Goal: Task Accomplishment & Management: Manage account settings

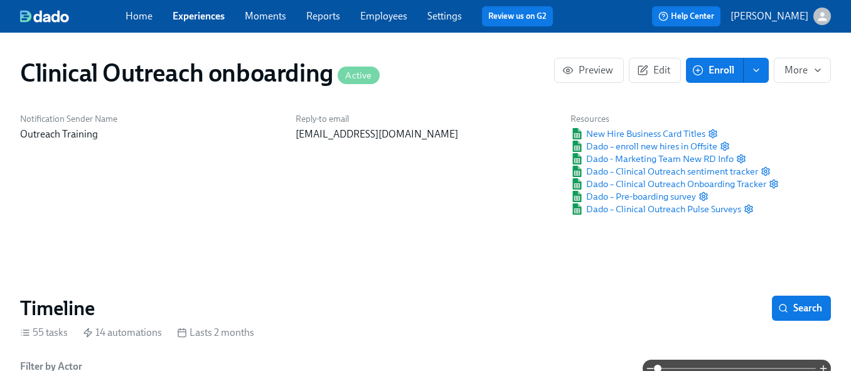
click at [200, 23] on span "Experiences" at bounding box center [199, 16] width 52 height 14
click at [200, 14] on link "Experiences" at bounding box center [199, 16] width 52 height 12
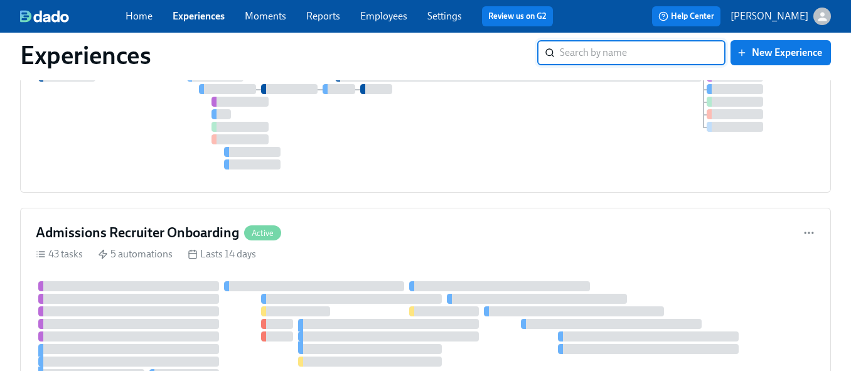
click at [606, 52] on input "search" at bounding box center [643, 52] width 166 height 25
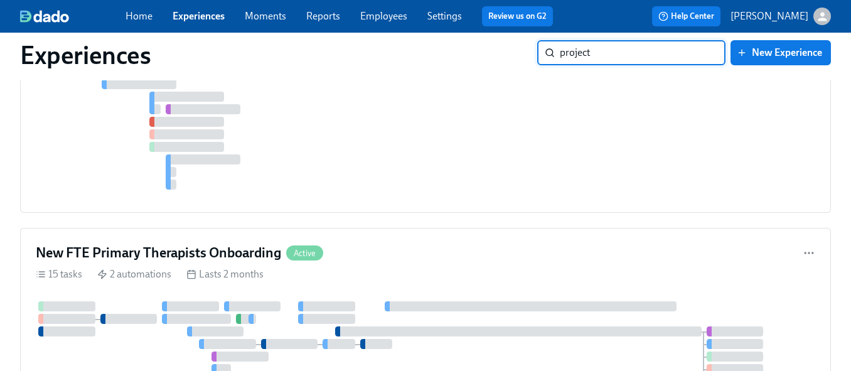
type input "project"
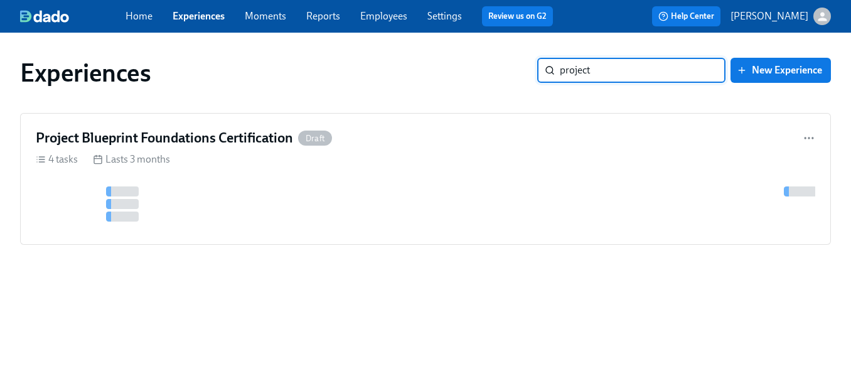
scroll to position [0, 0]
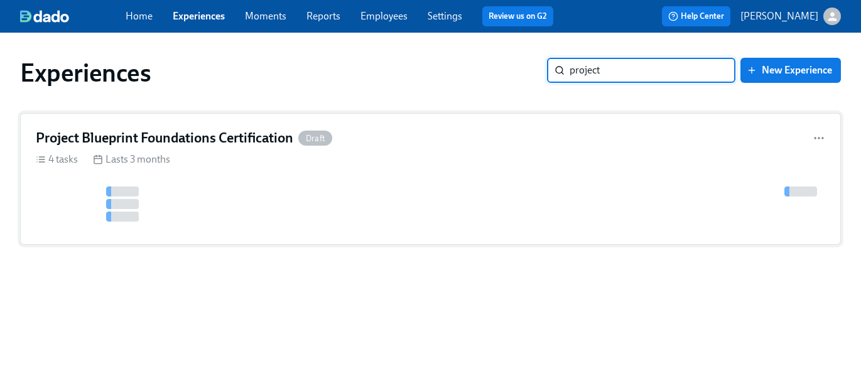
click at [239, 137] on h4 "Project Blueprint Foundations Certification" at bounding box center [164, 138] width 257 height 19
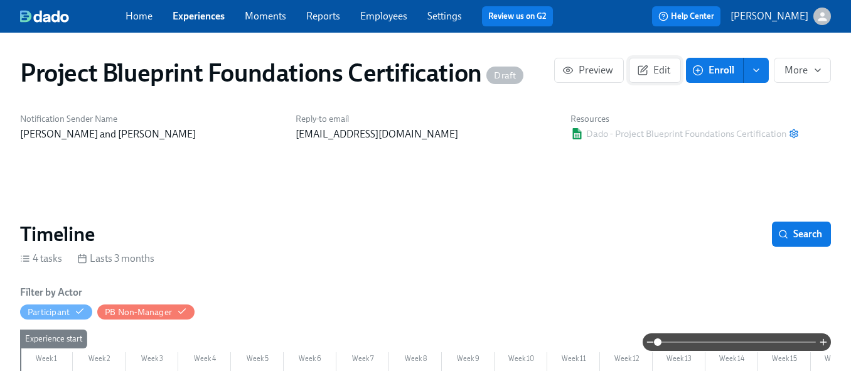
click at [652, 69] on span "Edit" at bounding box center [655, 70] width 31 height 13
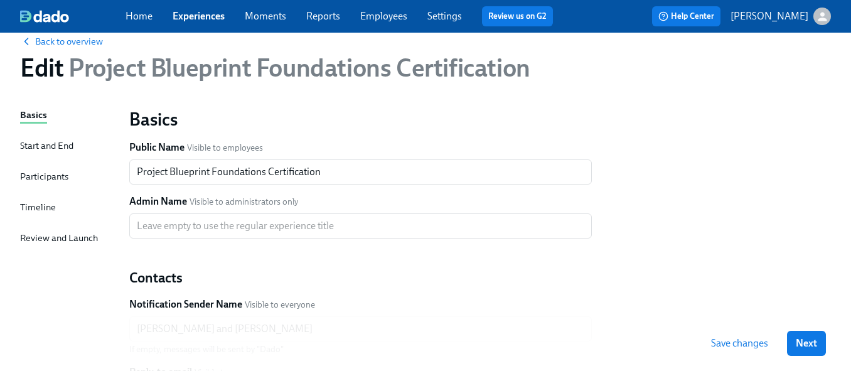
scroll to position [32, 0]
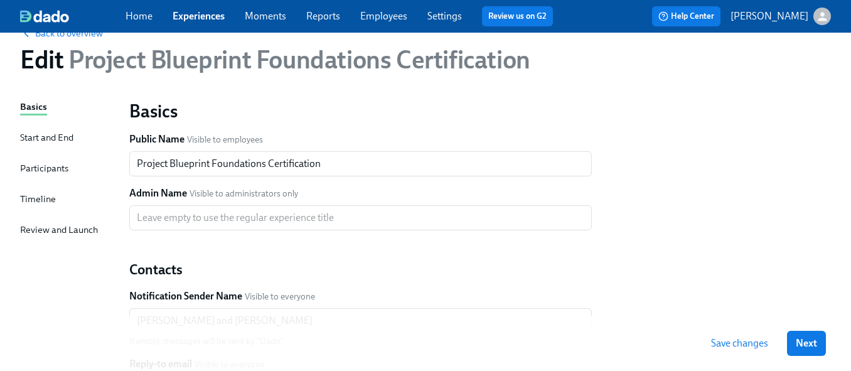
click at [58, 165] on div "Participants" at bounding box center [44, 168] width 48 height 14
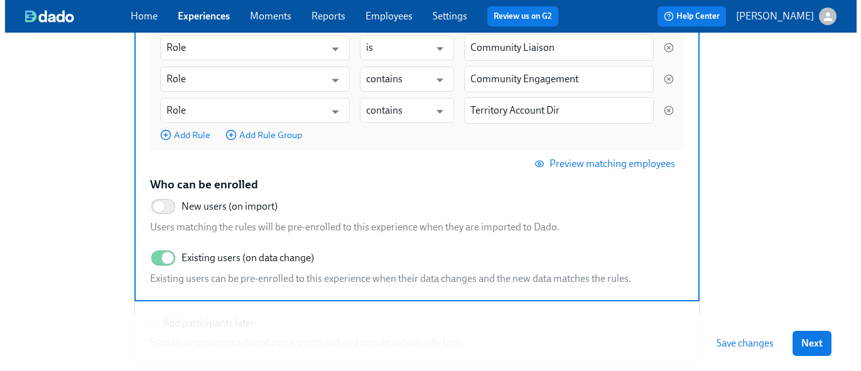
scroll to position [327, 0]
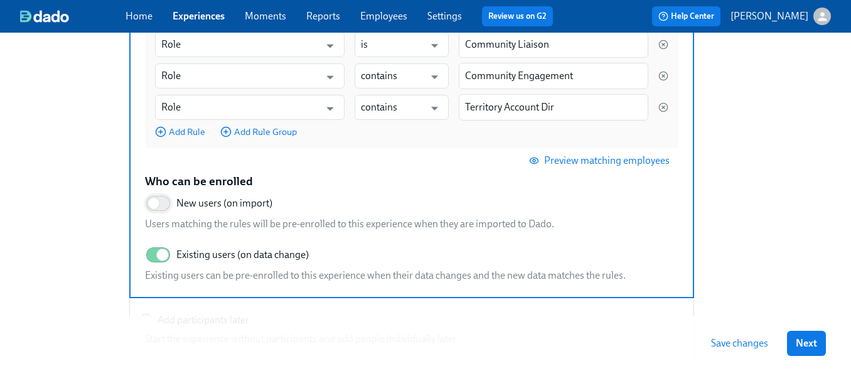
click at [166, 203] on input "New users (on import)" at bounding box center [153, 204] width 83 height 28
checkbox input "true"
click at [156, 261] on input "Existing users (on data change)" at bounding box center [162, 255] width 83 height 28
checkbox input "false"
click at [608, 161] on span "Preview matching employees" at bounding box center [601, 160] width 138 height 13
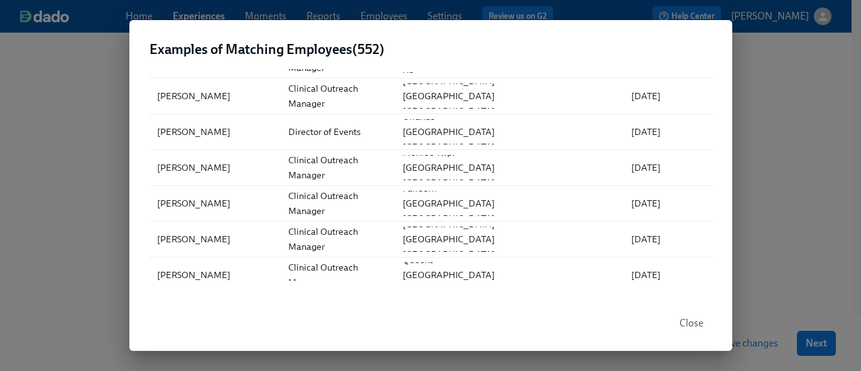
scroll to position [0, 0]
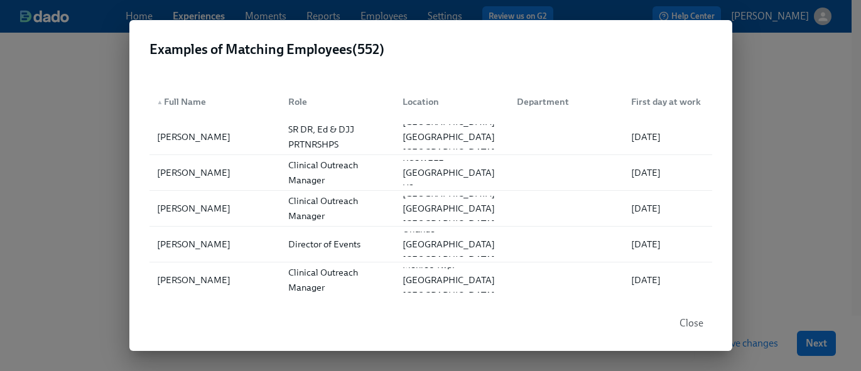
click at [687, 319] on span "Close" at bounding box center [691, 323] width 24 height 13
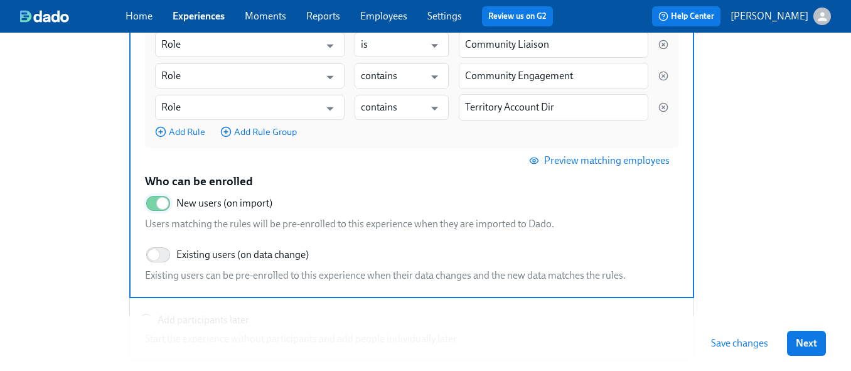
click at [156, 200] on input "New users (on import)" at bounding box center [162, 204] width 83 height 28
checkbox input "false"
click at [160, 258] on input "Existing users (on data change)" at bounding box center [153, 255] width 83 height 28
checkbox input "true"
click at [625, 161] on span "Preview matching employees" at bounding box center [601, 160] width 138 height 13
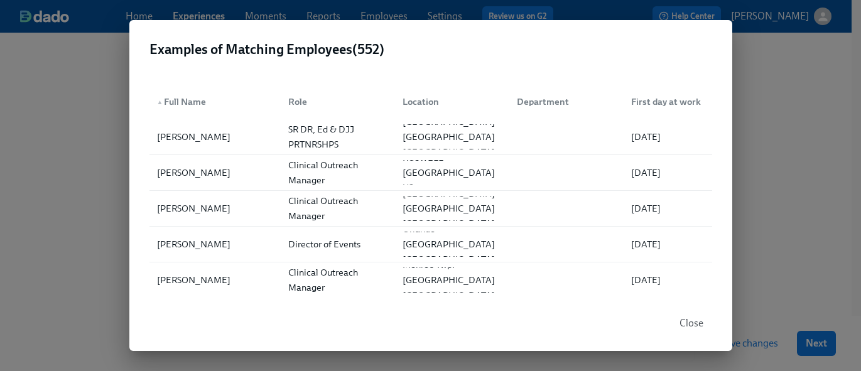
click at [689, 322] on span "Close" at bounding box center [691, 323] width 24 height 13
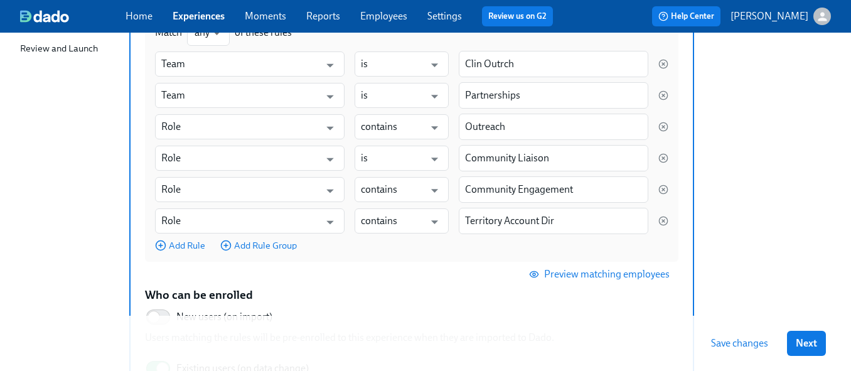
scroll to position [239, 0]
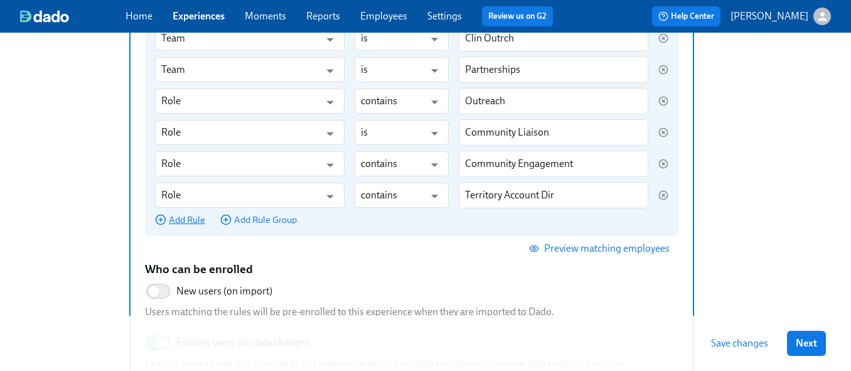
click at [193, 218] on span "Add Rule" at bounding box center [180, 219] width 50 height 13
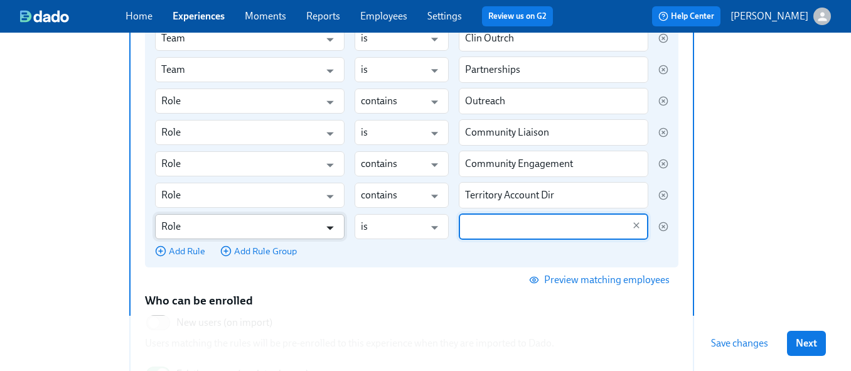
click at [330, 227] on icon "Open" at bounding box center [329, 229] width 7 height 4
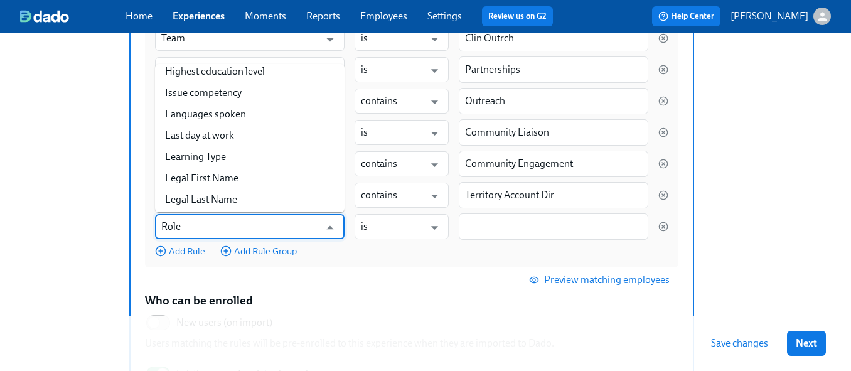
scroll to position [648, 0]
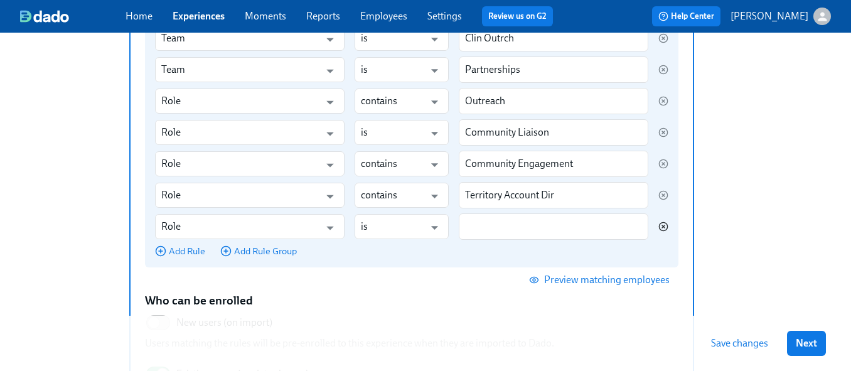
click at [667, 232] on icon "button" at bounding box center [663, 227] width 10 height 10
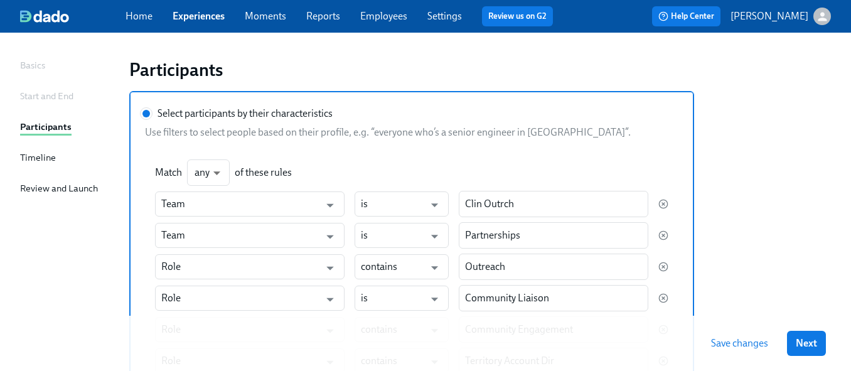
scroll to position [67, 0]
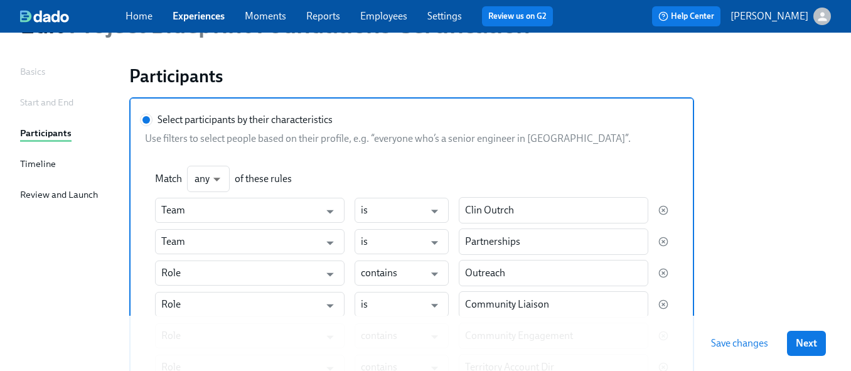
click at [45, 164] on div "Timeline" at bounding box center [38, 164] width 36 height 14
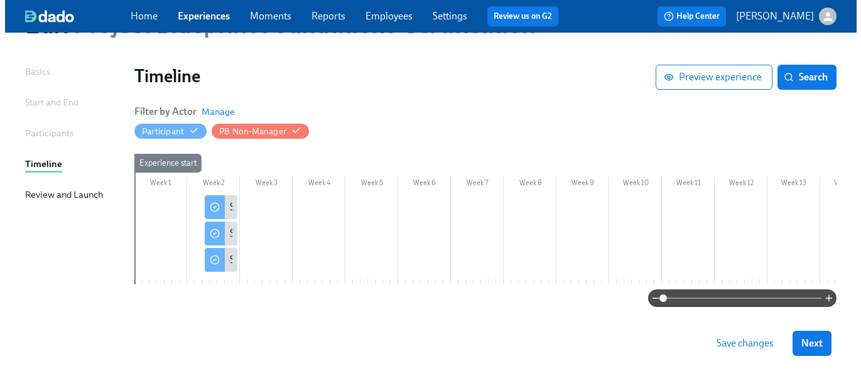
scroll to position [94, 0]
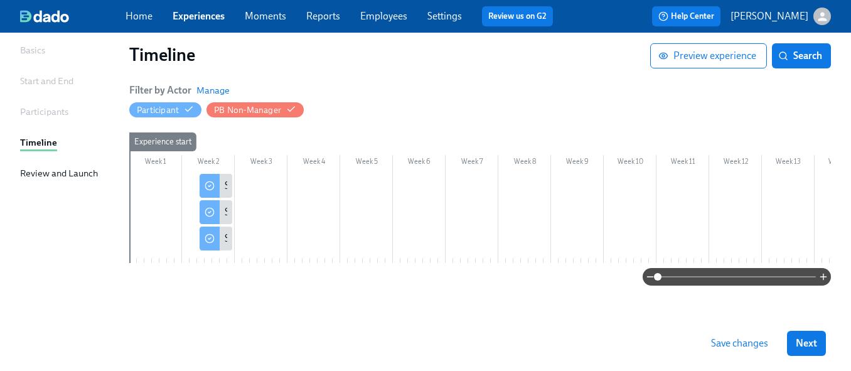
click at [149, 188] on div at bounding box center [709, 218] width 1160 height 89
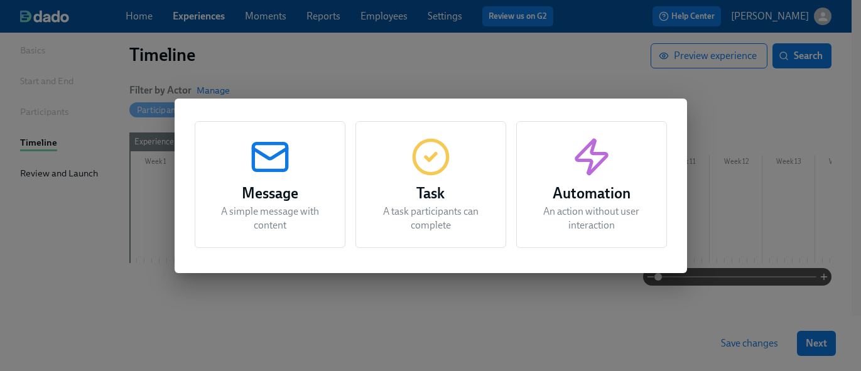
click at [741, 173] on div "Message A simple message with content Task A task participants can complete Aut…" at bounding box center [430, 185] width 861 height 371
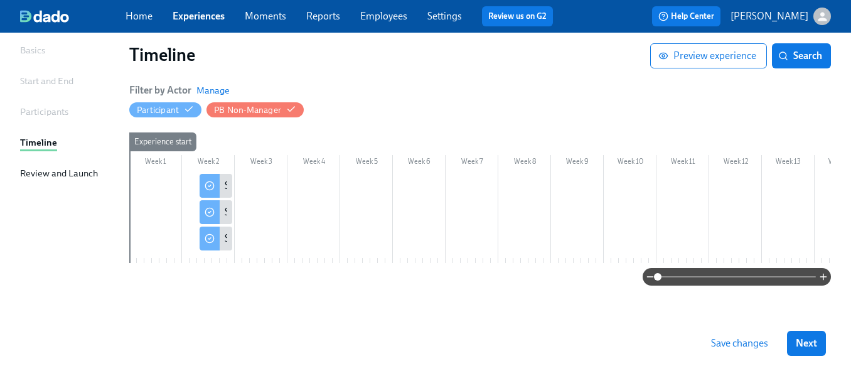
click at [348, 205] on div at bounding box center [709, 218] width 1160 height 89
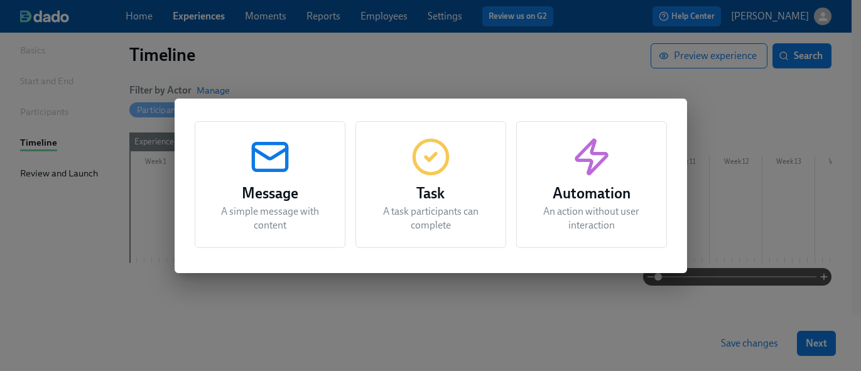
click at [452, 200] on h3 "Task" at bounding box center [430, 193] width 119 height 23
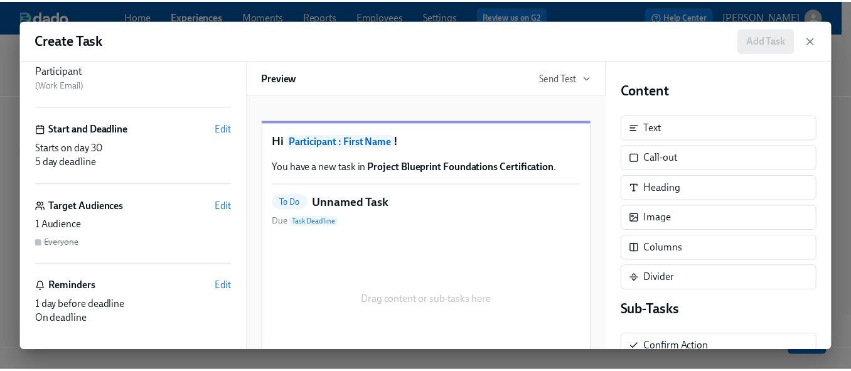
scroll to position [0, 0]
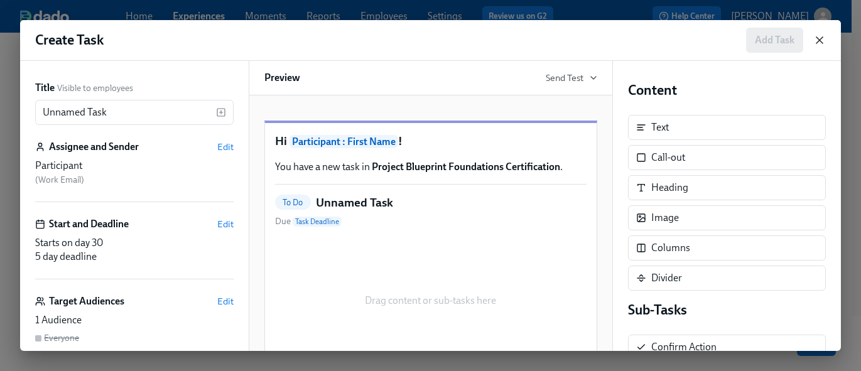
click at [814, 34] on icon "button" at bounding box center [819, 40] width 13 height 13
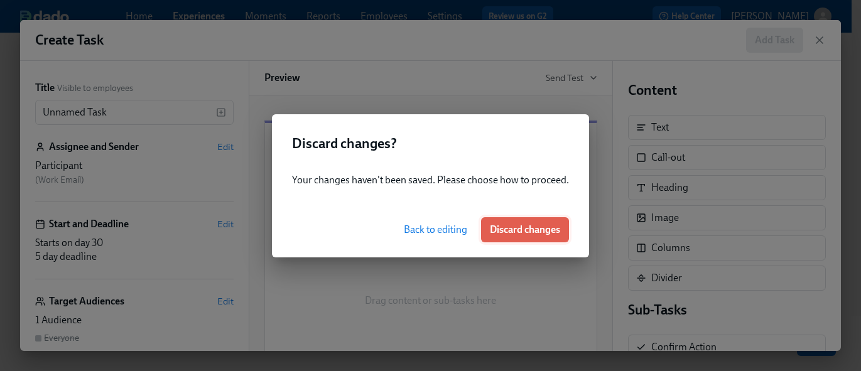
click at [527, 231] on span "Discard changes" at bounding box center [525, 229] width 70 height 13
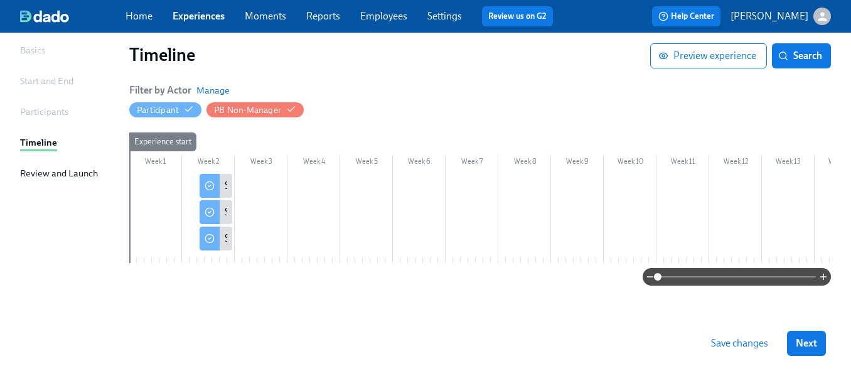
click at [46, 105] on div "Participants" at bounding box center [44, 112] width 48 height 14
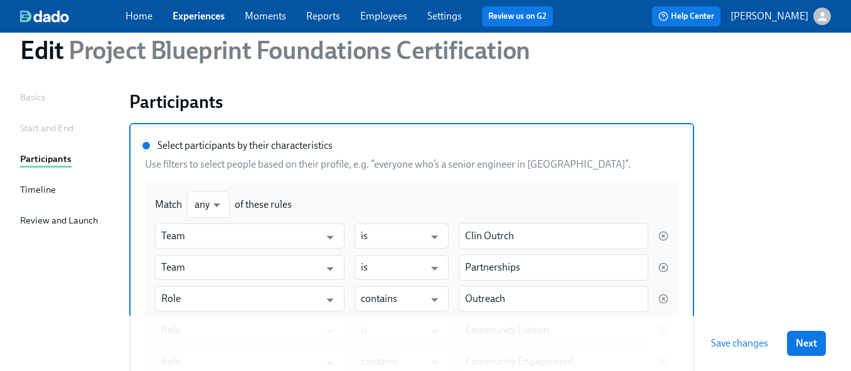
scroll to position [42, 0]
click at [36, 104] on div "Basics" at bounding box center [32, 98] width 25 height 16
click at [31, 95] on div "Basics" at bounding box center [32, 97] width 25 height 14
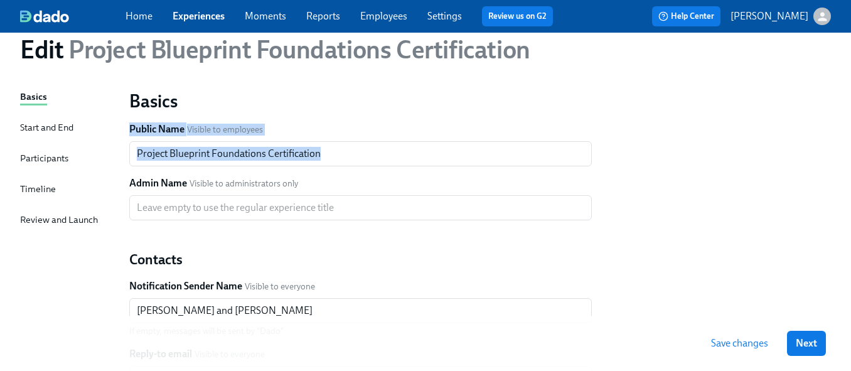
drag, startPoint x: 851, startPoint y: 107, endPoint x: 856, endPoint y: 166, distance: 58.6
click at [851, 166] on html "Home Experiences Moments Reports Employees Settings Review us on G2 Help Center…" at bounding box center [425, 303] width 851 height 691
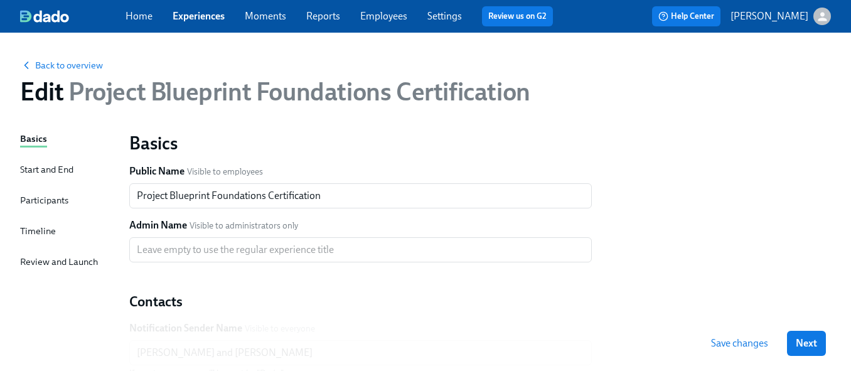
click at [65, 170] on div "Start and End" at bounding box center [46, 170] width 53 height 14
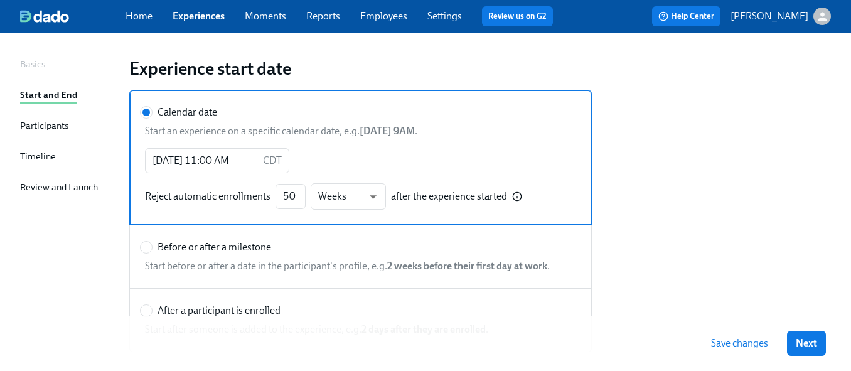
scroll to position [74, 0]
click at [36, 158] on div "Timeline" at bounding box center [38, 157] width 36 height 14
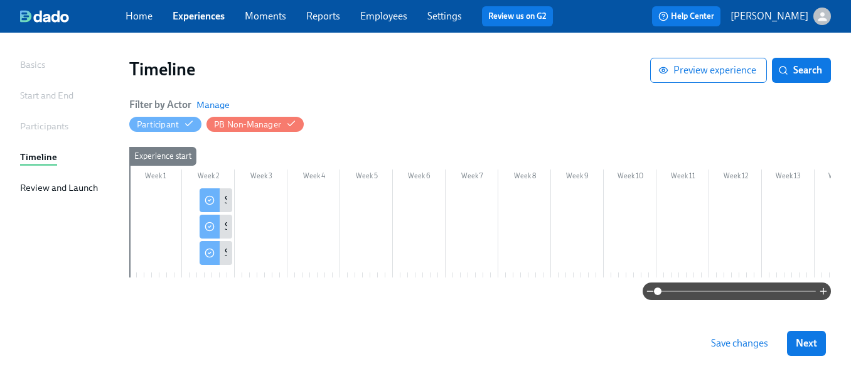
click at [52, 191] on div "Review and Launch" at bounding box center [59, 188] width 78 height 14
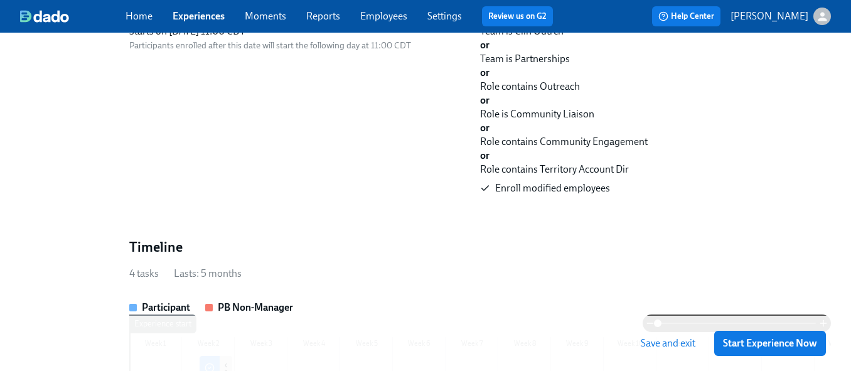
scroll to position [90, 0]
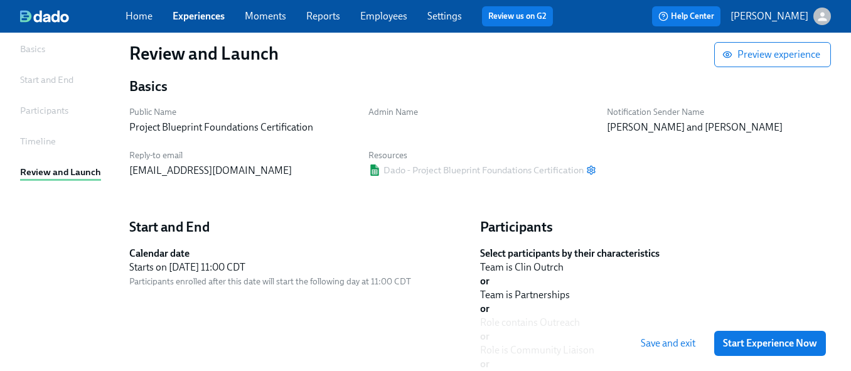
click at [40, 114] on div "Participants" at bounding box center [44, 111] width 48 height 14
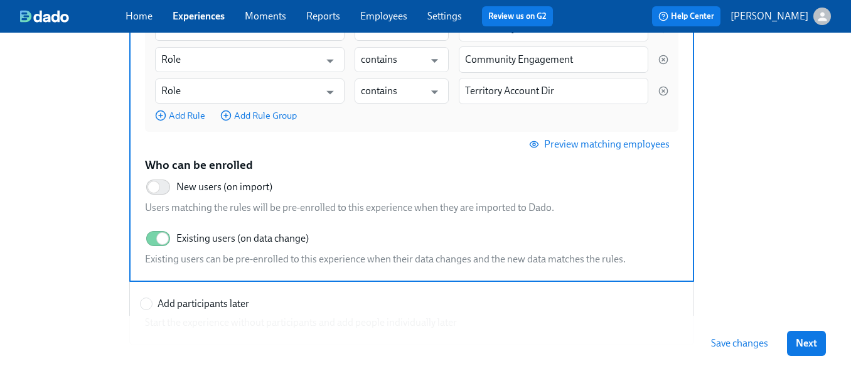
scroll to position [351, 0]
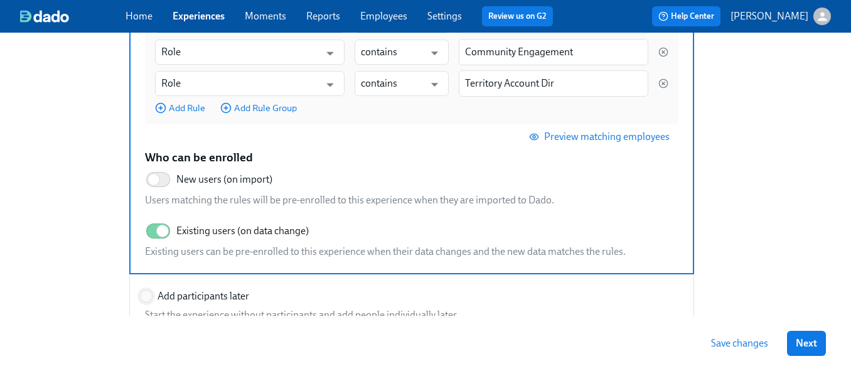
click at [151, 296] on input "Add participants later" at bounding box center [146, 296] width 11 height 11
radio input "true"
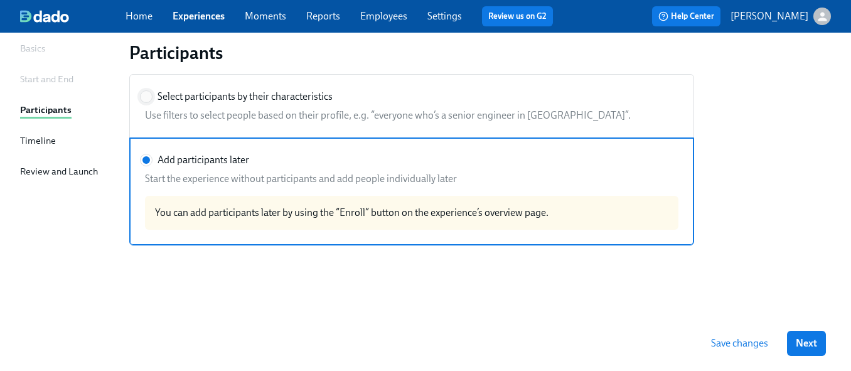
click at [148, 93] on input "Select participants by their characteristics" at bounding box center [146, 96] width 11 height 11
radio input "true"
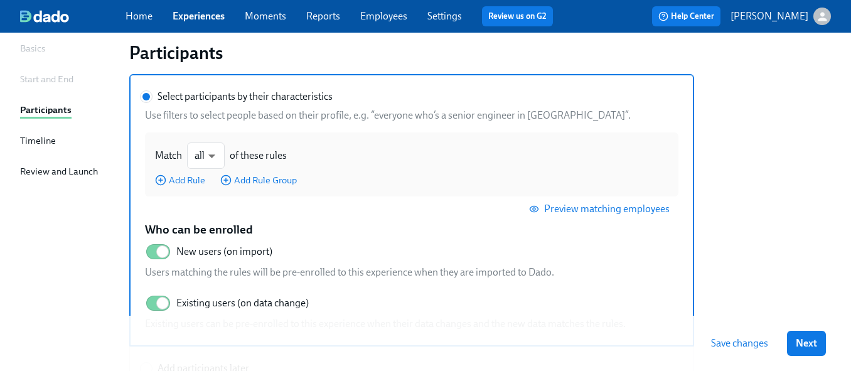
click at [271, 18] on link "Moments" at bounding box center [265, 16] width 41 height 12
